Goal: Navigation & Orientation: Go to known website

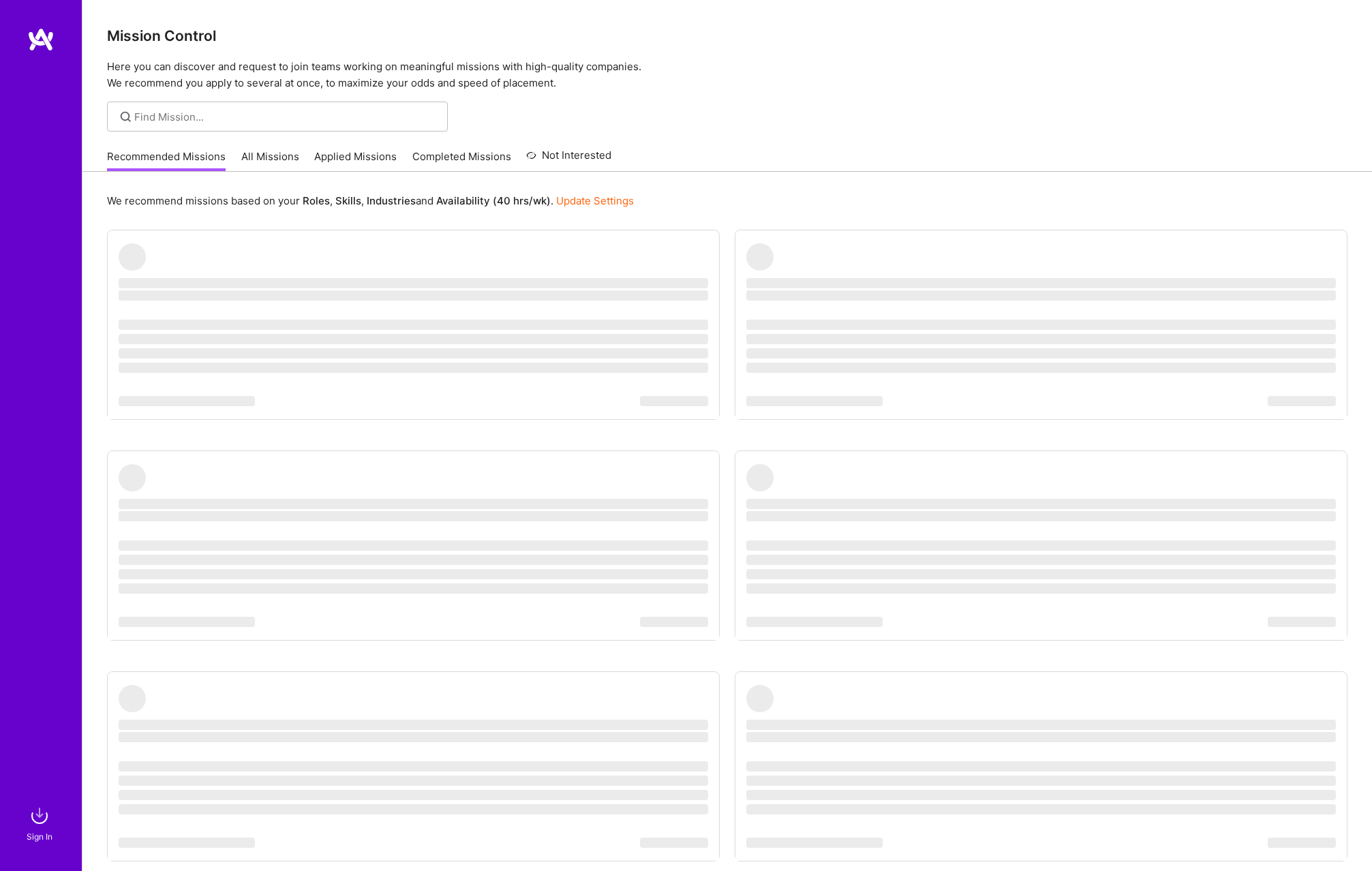
scroll to position [65, 0]
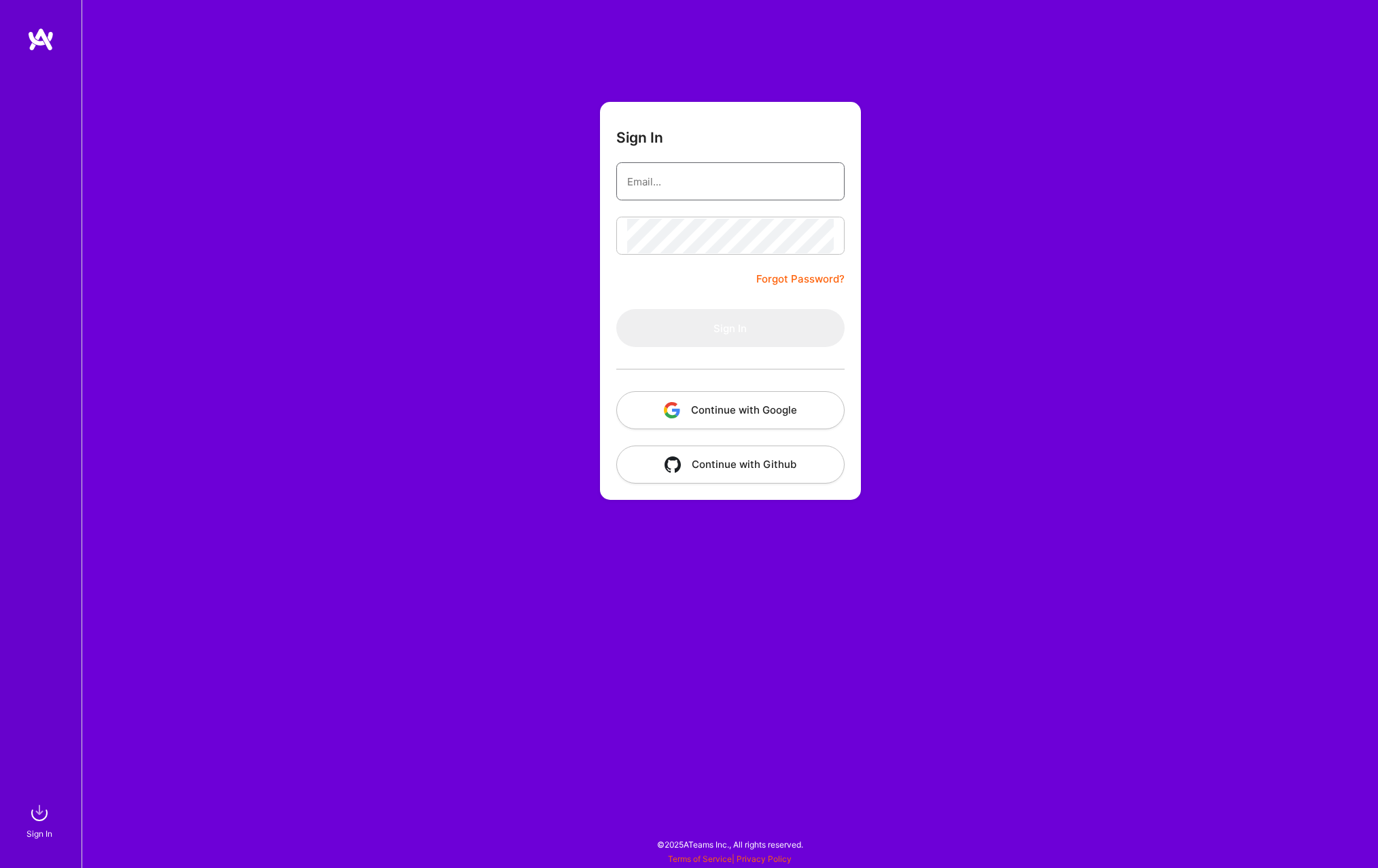
type input "[EMAIL_ADDRESS][DOMAIN_NAME]"
click at [754, 325] on button "Sign In" at bounding box center [730, 328] width 228 height 38
